Goal: Task Accomplishment & Management: Use online tool/utility

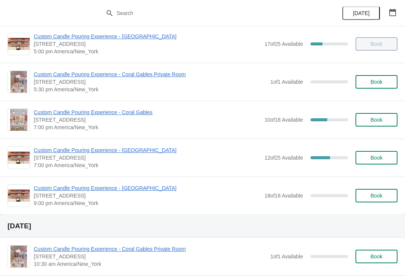
scroll to position [373, 0]
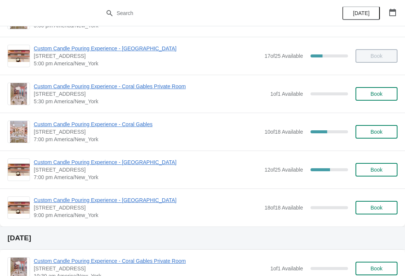
click at [146, 123] on span "Custom Candle Pouring Experience - Coral Gables" at bounding box center [147, 124] width 227 height 8
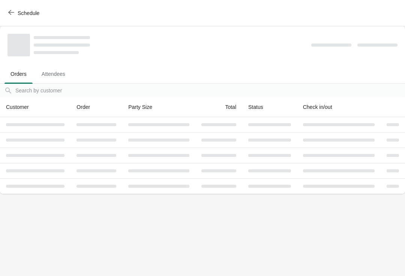
scroll to position [0, 0]
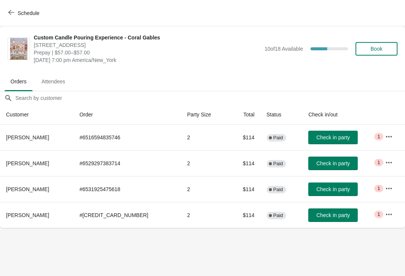
click at [35, 11] on span "Schedule" at bounding box center [29, 13] width 22 height 6
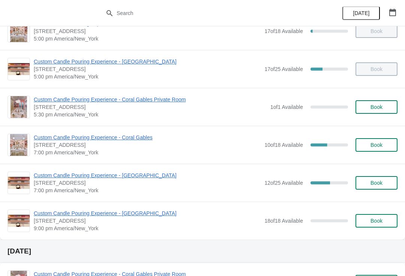
scroll to position [359, 0]
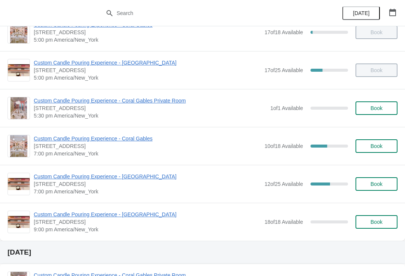
click at [150, 137] on span "Custom Candle Pouring Experience - Coral Gables" at bounding box center [147, 139] width 227 height 8
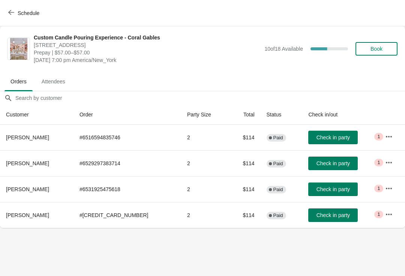
scroll to position [0, 0]
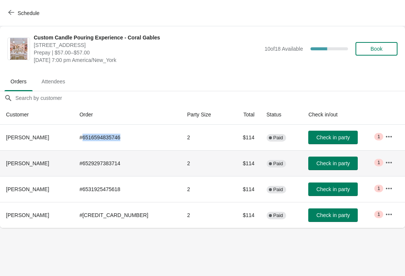
click at [107, 165] on td "# 6529297383714" at bounding box center [128, 163] width 108 height 26
copy td "6529297383714"
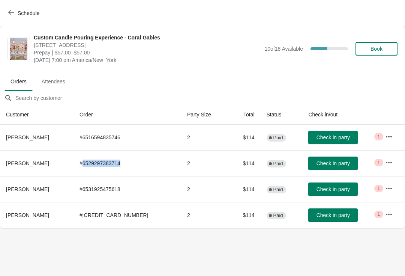
click at [37, 240] on body "Schedule Custom Candle Pouring Experience - Coral Gables 154 Giralda Avenue, Co…" at bounding box center [202, 138] width 405 height 276
click at [317, 186] on span "Check in party" at bounding box center [333, 189] width 33 height 6
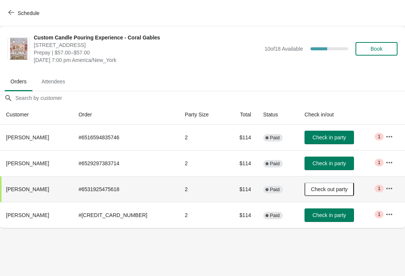
click at [311, 191] on span "Check out party" at bounding box center [329, 189] width 37 height 6
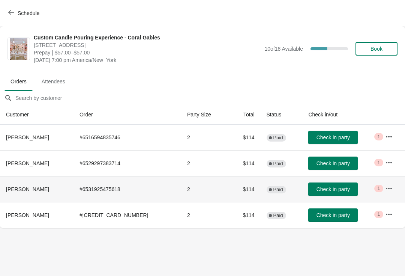
click at [312, 194] on button "Check in party" at bounding box center [333, 189] width 50 height 14
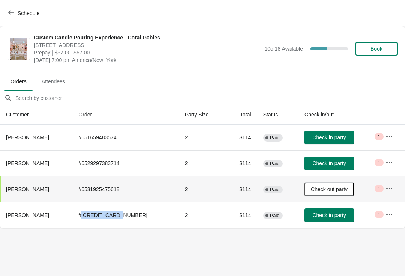
copy td "[CREDIT_CARD_NUMBER]"
click at [239, 207] on td "$114" at bounding box center [241, 215] width 31 height 26
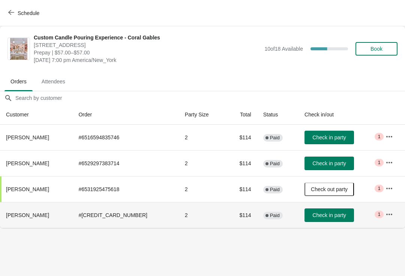
click at [324, 216] on span "Check in party" at bounding box center [328, 215] width 33 height 6
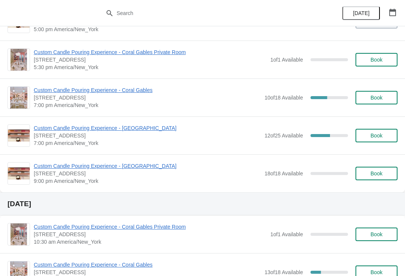
scroll to position [400, 0]
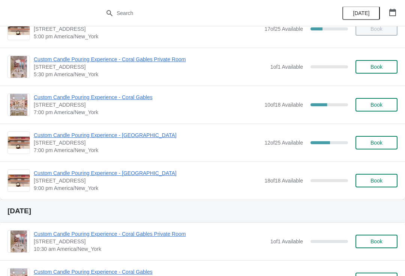
click at [124, 96] on span "Custom Candle Pouring Experience - Coral Gables" at bounding box center [147, 97] width 227 height 8
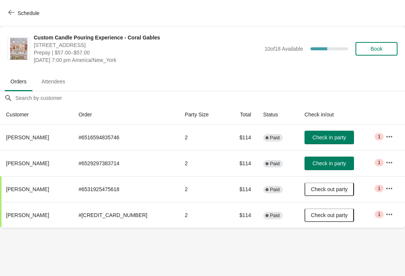
click at [324, 162] on span "Check in party" at bounding box center [328, 163] width 33 height 6
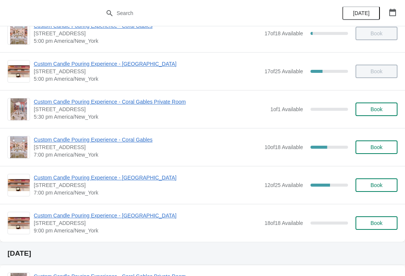
scroll to position [350, 0]
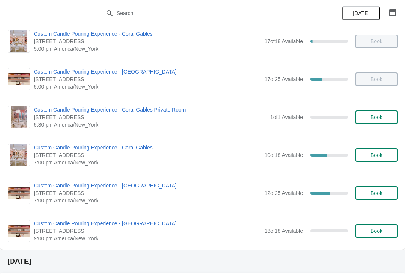
click at [152, 149] on span "Custom Candle Pouring Experience - Coral Gables" at bounding box center [147, 148] width 227 height 8
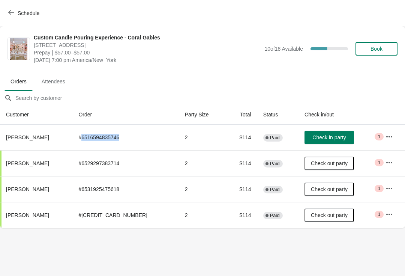
copy td "6516594835746"
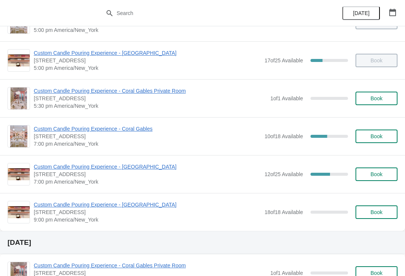
scroll to position [360, 0]
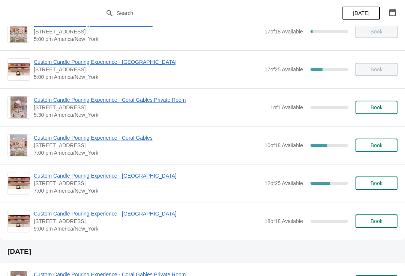
click at [65, 140] on span "Custom Candle Pouring Experience - Coral Gables" at bounding box center [147, 138] width 227 height 8
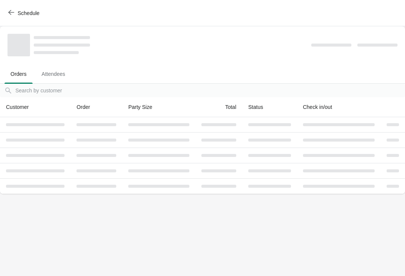
scroll to position [0, 0]
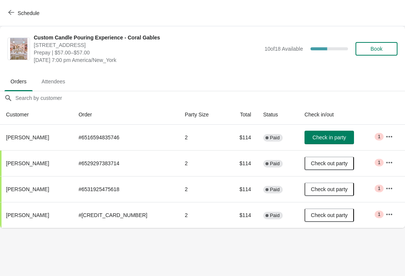
click at [324, 135] on span "Check in party" at bounding box center [328, 137] width 33 height 6
